Goal: Information Seeking & Learning: Understand process/instructions

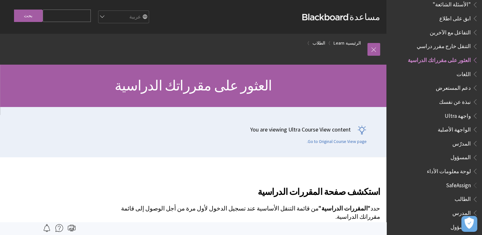
click at [434, 55] on span "العثور على مقرراتك الدراسية" at bounding box center [439, 59] width 63 height 9
click at [332, 140] on link "Go to Original Course View page." at bounding box center [337, 142] width 60 height 6
